Goal: Find specific page/section: Find specific page/section

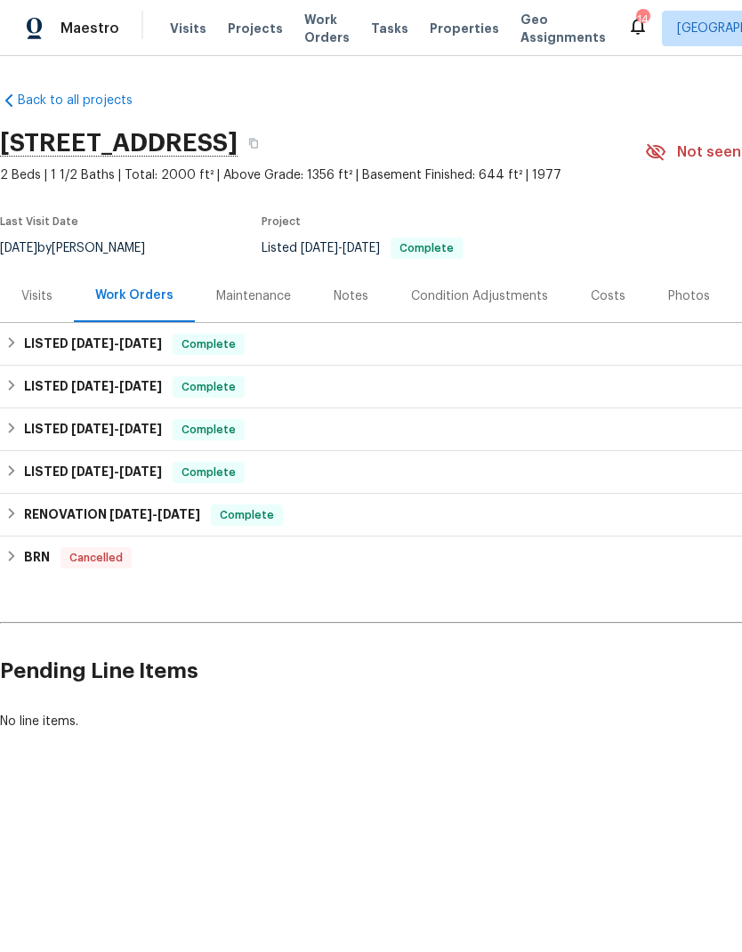
scroll to position [0, 263]
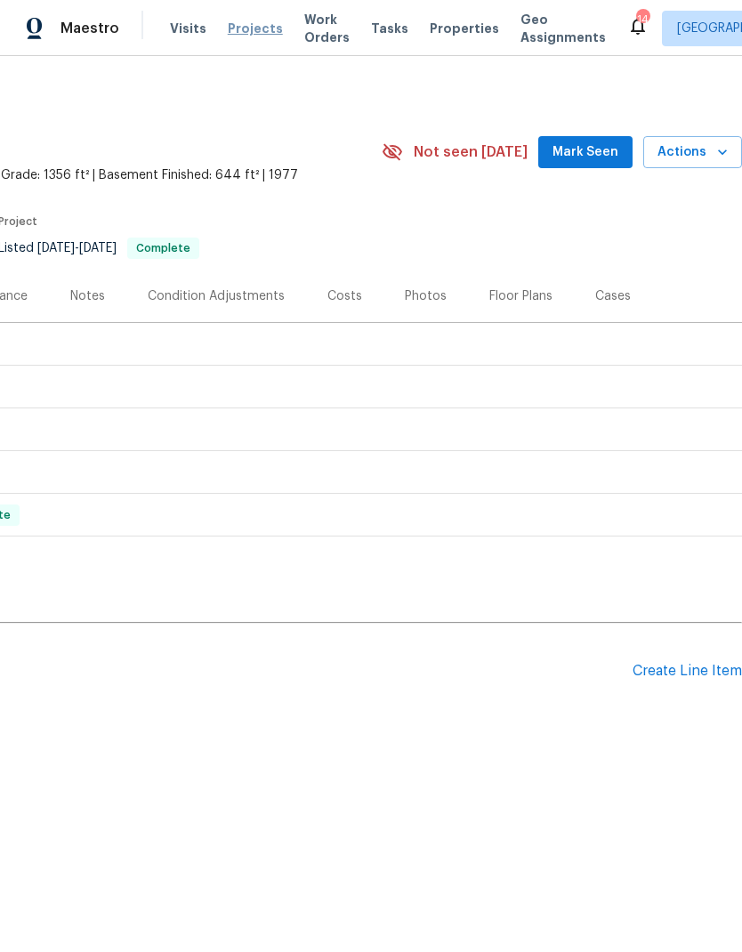
click at [251, 29] on span "Projects" at bounding box center [255, 29] width 55 height 18
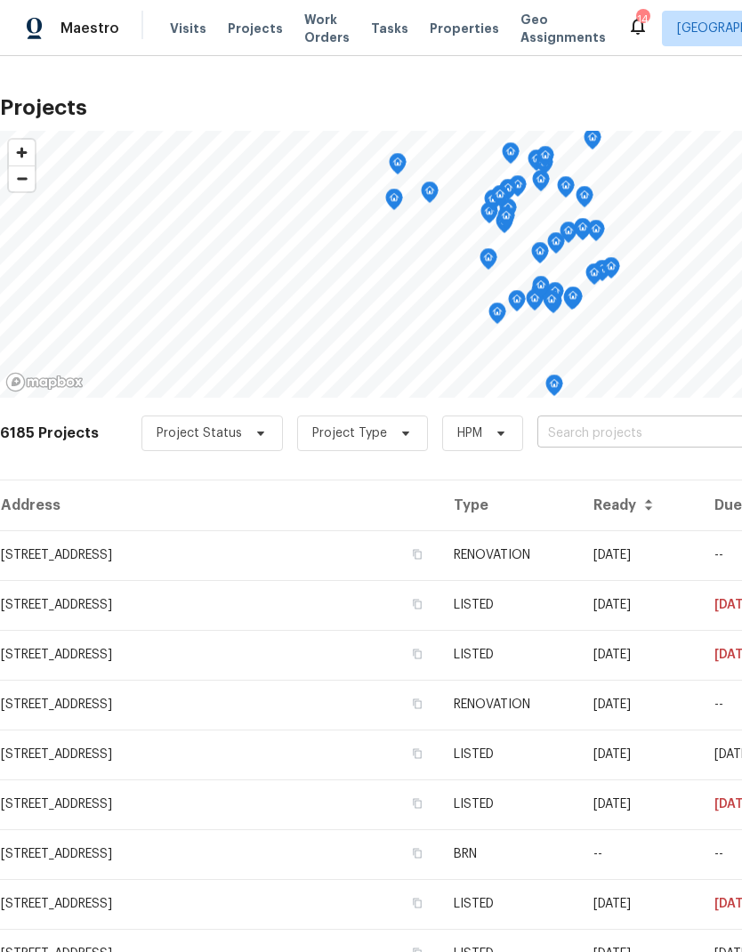
click at [647, 448] on input "text" at bounding box center [639, 434] width 204 height 28
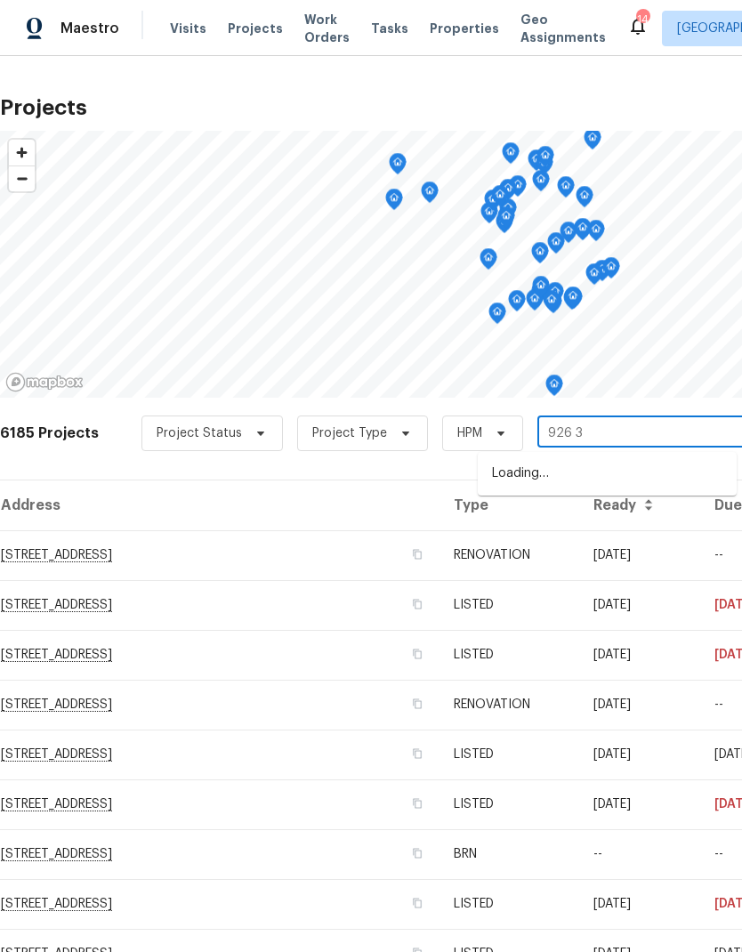
type input "926 38"
click at [584, 465] on li "[STREET_ADDRESS]" at bounding box center [607, 473] width 259 height 29
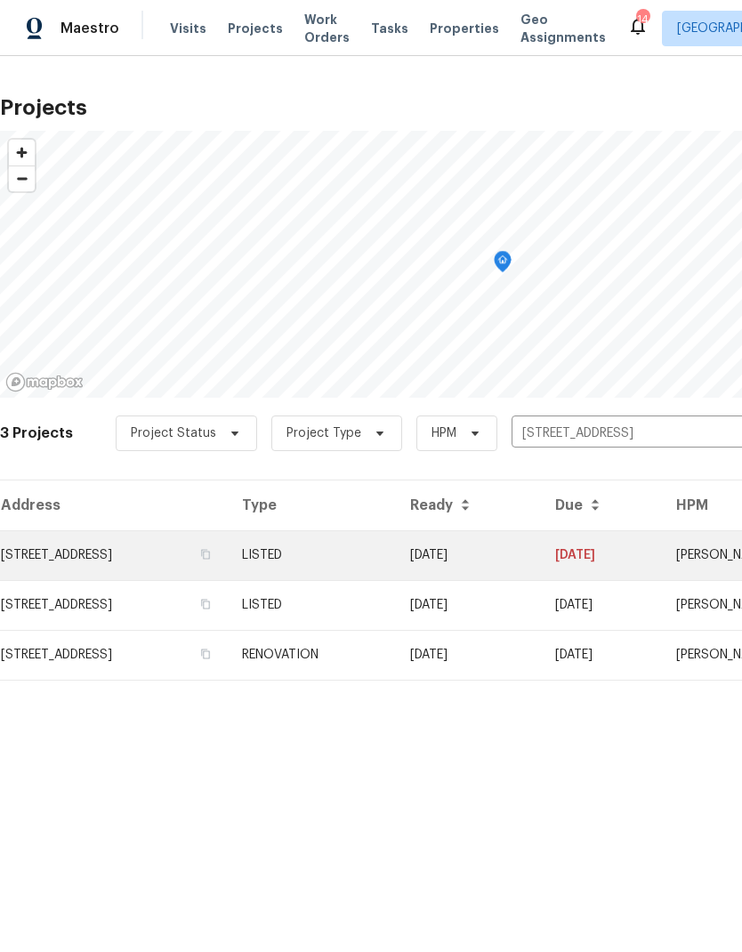
click at [111, 554] on td "[STREET_ADDRESS]" at bounding box center [114, 555] width 228 height 50
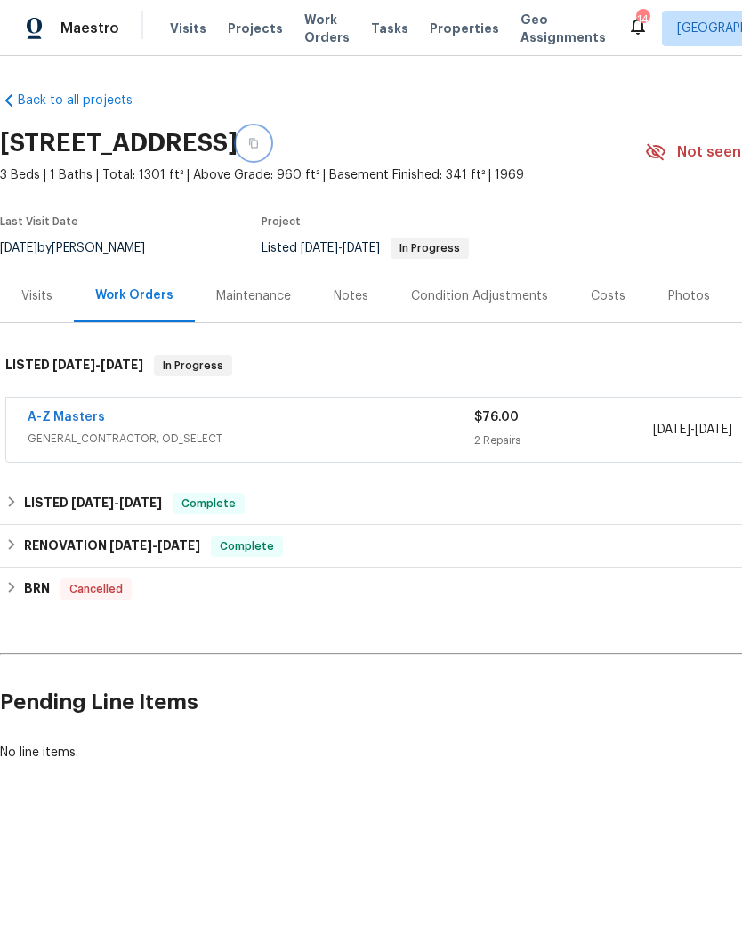
click at [259, 144] on icon "button" at bounding box center [253, 143] width 11 height 11
click at [253, 35] on span "Projects" at bounding box center [255, 29] width 55 height 18
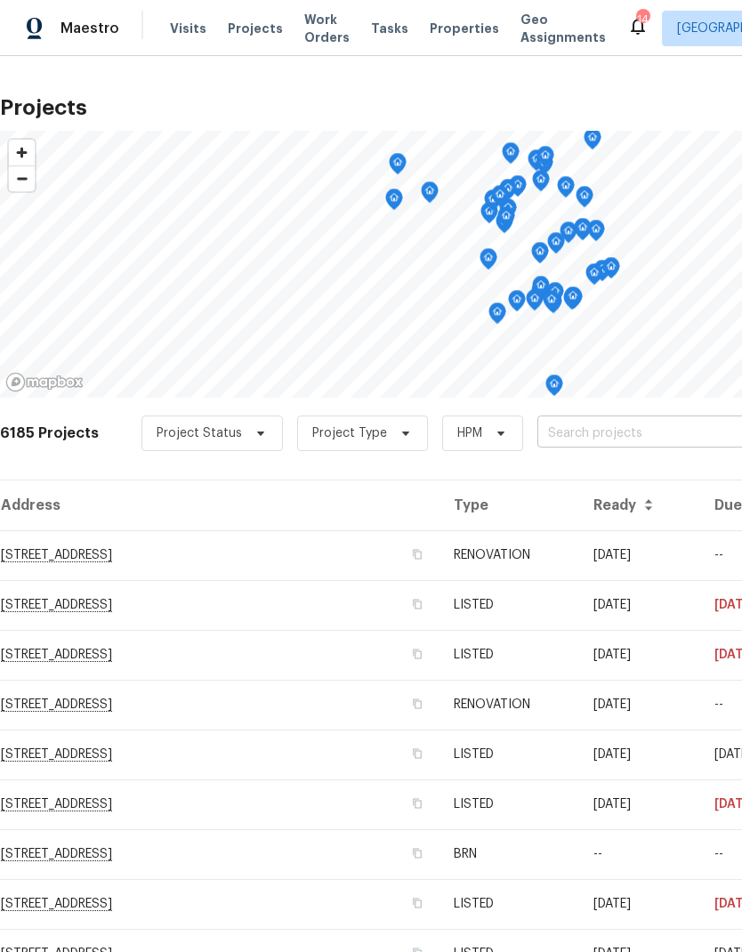
click at [627, 440] on input "text" at bounding box center [639, 434] width 204 height 28
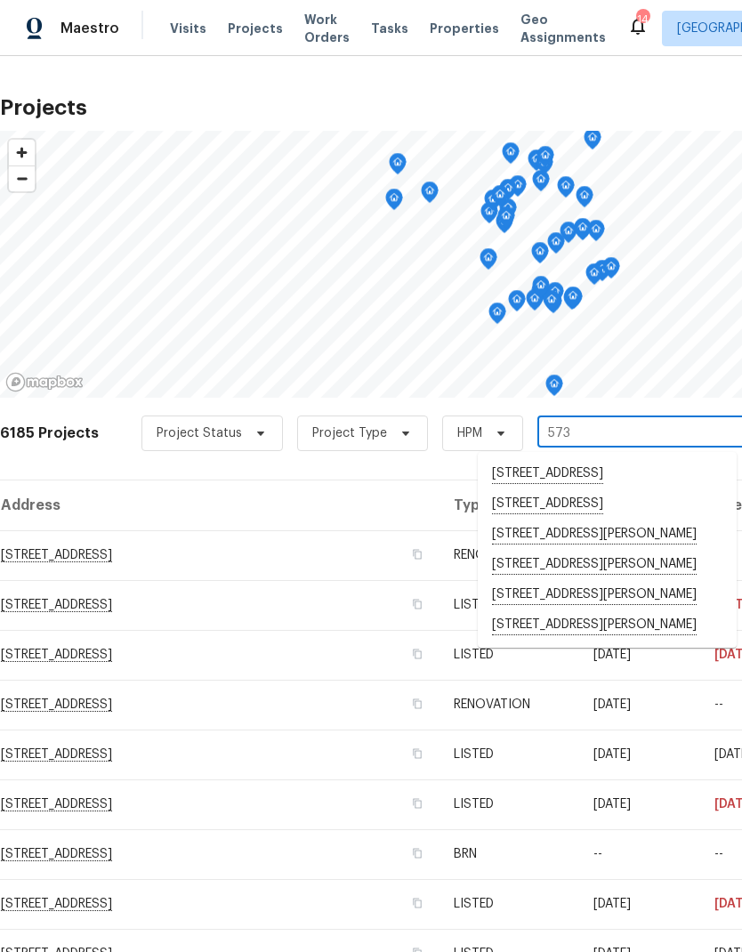
type input "573 k"
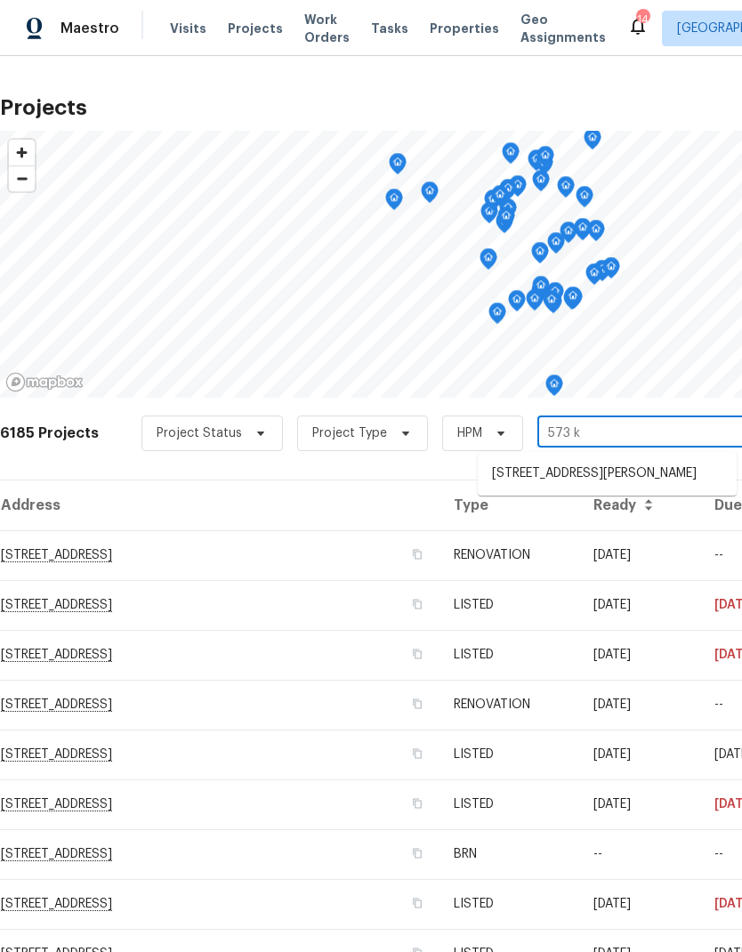
click at [593, 471] on li "[STREET_ADDRESS][PERSON_NAME]" at bounding box center [607, 473] width 259 height 29
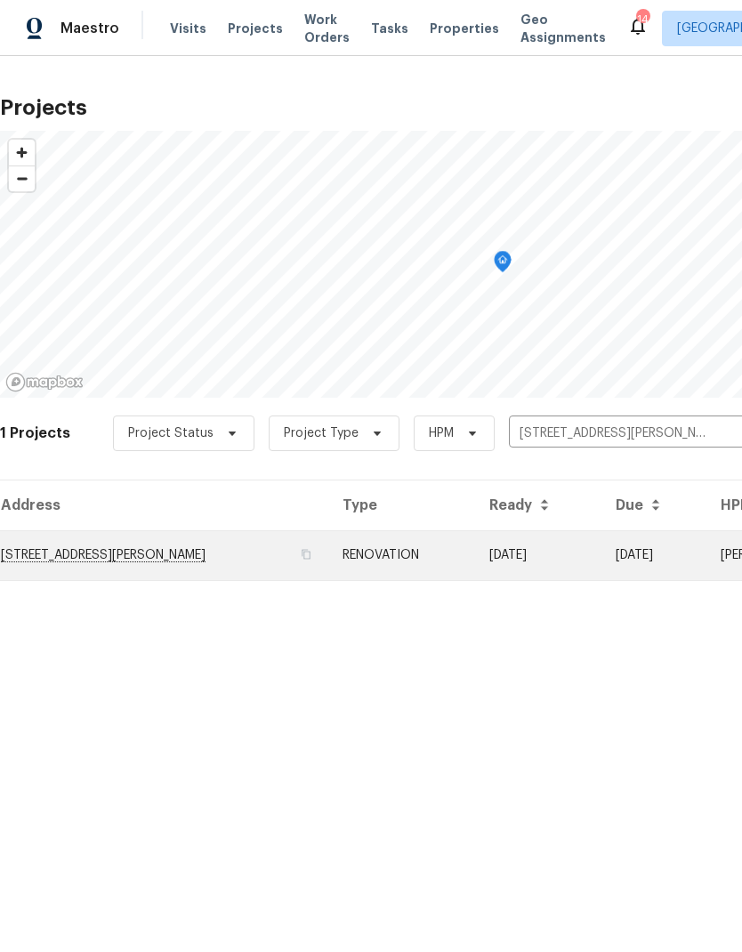
click at [101, 553] on td "[STREET_ADDRESS][PERSON_NAME]" at bounding box center [164, 555] width 328 height 50
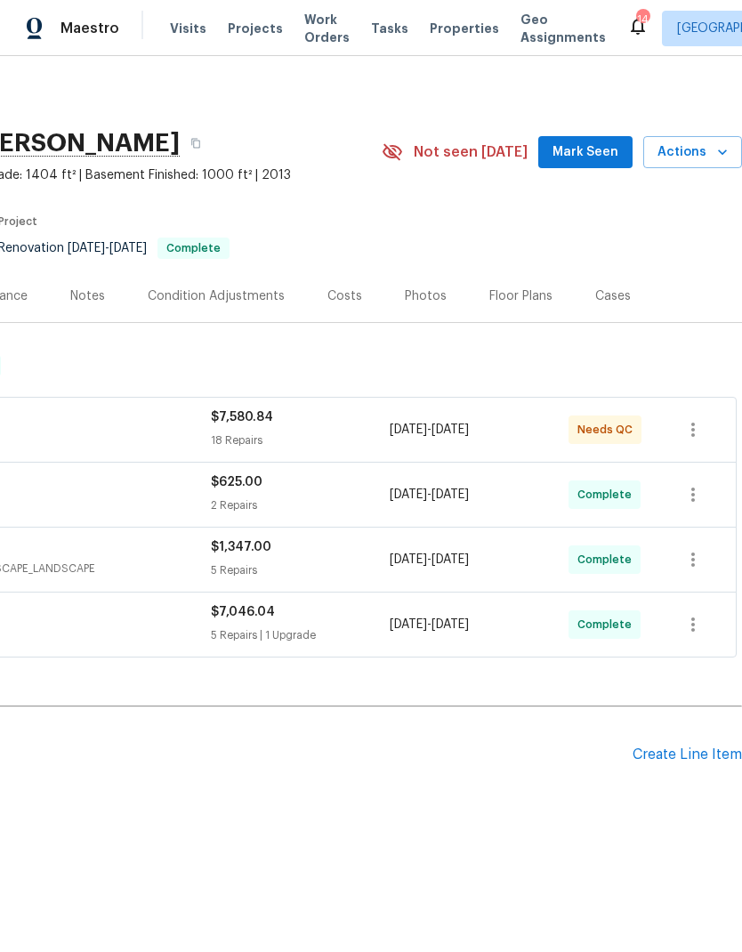
scroll to position [0, 263]
